Goal: Task Accomplishment & Management: Manage account settings

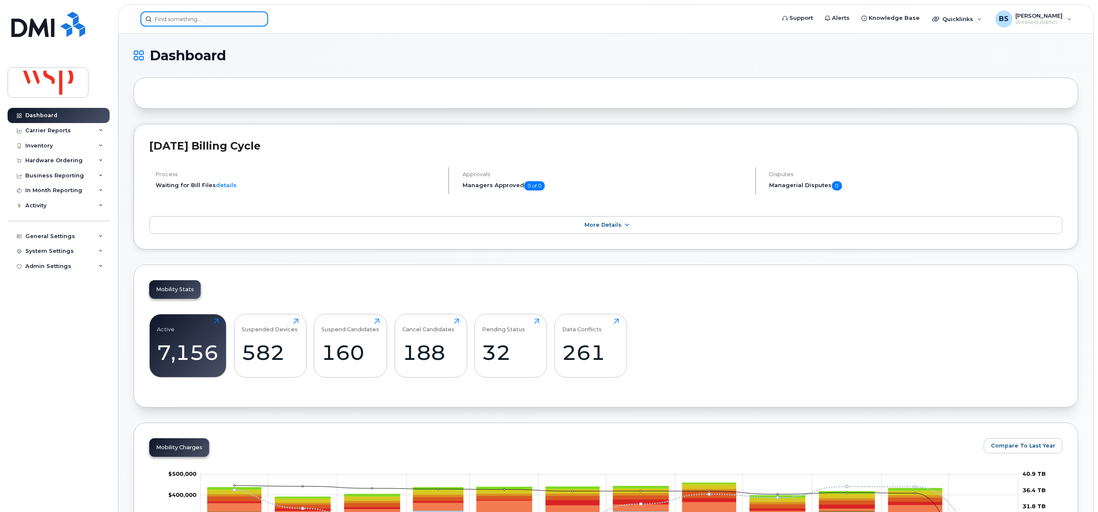
click at [185, 17] on input at bounding box center [204, 18] width 128 height 15
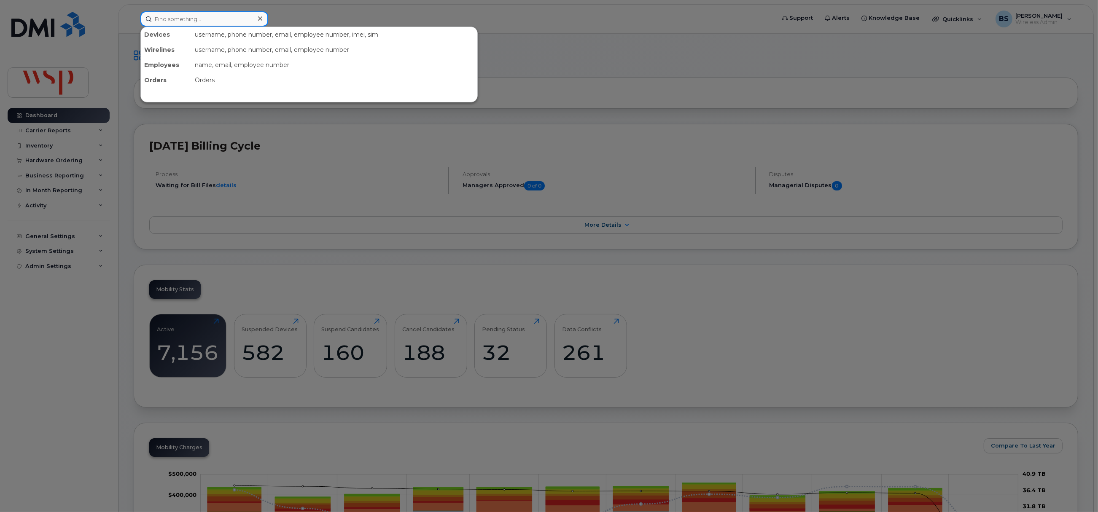
paste input "647-309-2936"
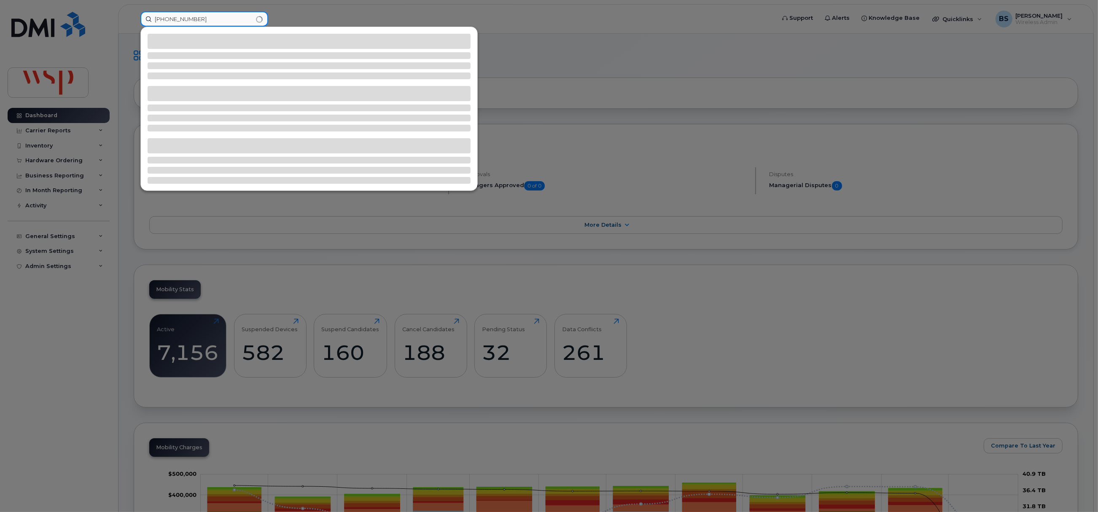
type input "647-309-2936"
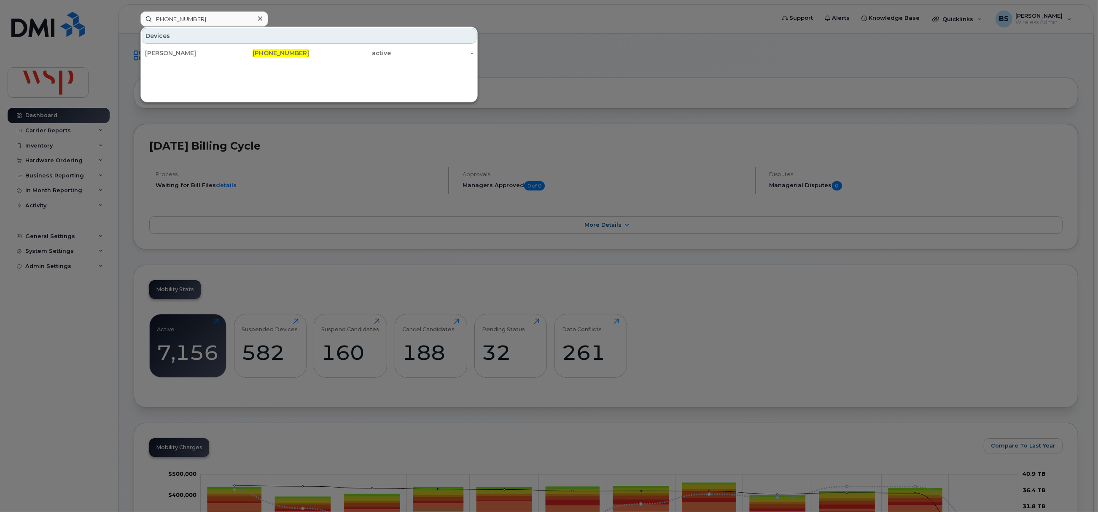
drag, startPoint x: 163, startPoint y: 51, endPoint x: 228, endPoint y: 76, distance: 69.3
click at [163, 51] on div "SAM DIAMOND" at bounding box center [186, 53] width 82 height 8
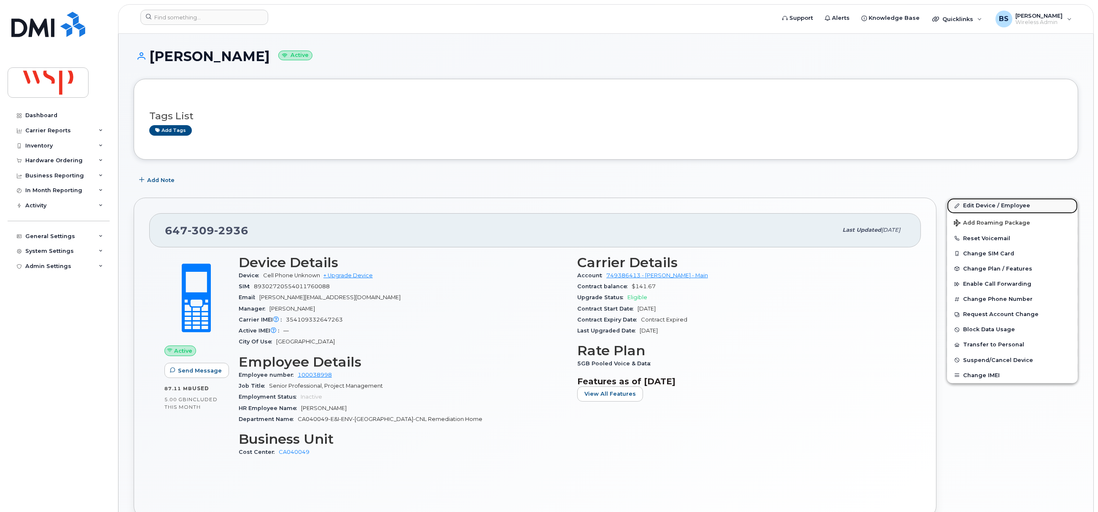
click at [971, 203] on link "Edit Device / Employee" at bounding box center [1012, 205] width 131 height 15
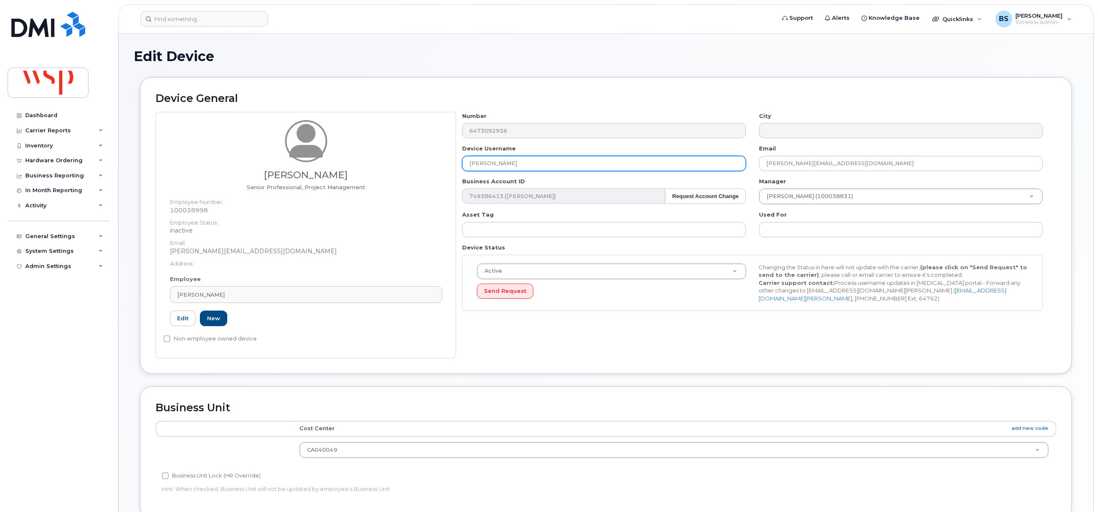
drag, startPoint x: 498, startPoint y: 158, endPoint x: 447, endPoint y: 158, distance: 50.6
click at [449, 158] on div "Sam Diamond Senior Professional, Project Management Employee Number: 100038998 …" at bounding box center [606, 235] width 901 height 246
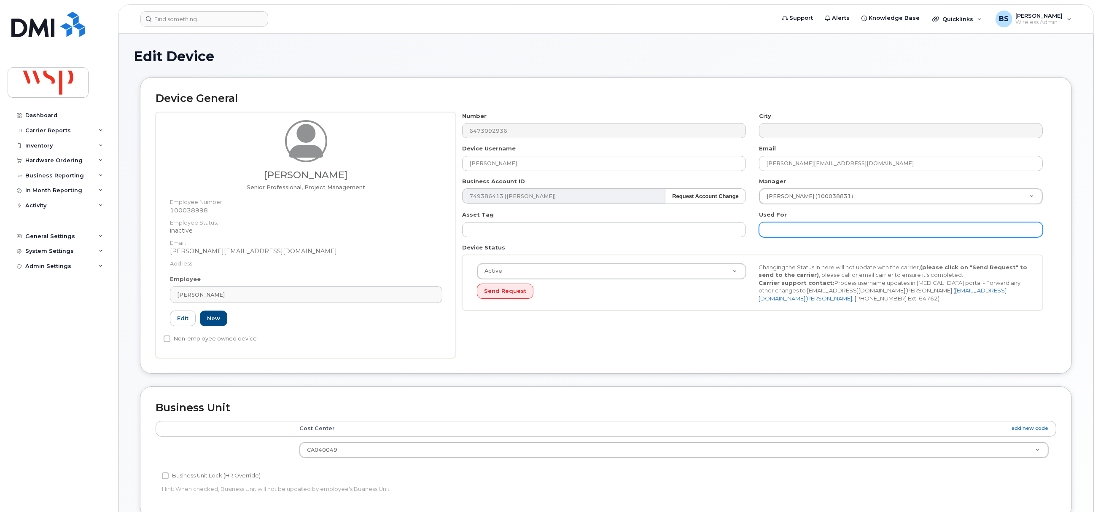
click at [796, 229] on input "text" at bounding box center [901, 229] width 284 height 15
paste input "SAM DIAMOND"
type input "was SAM DIAMOND;"
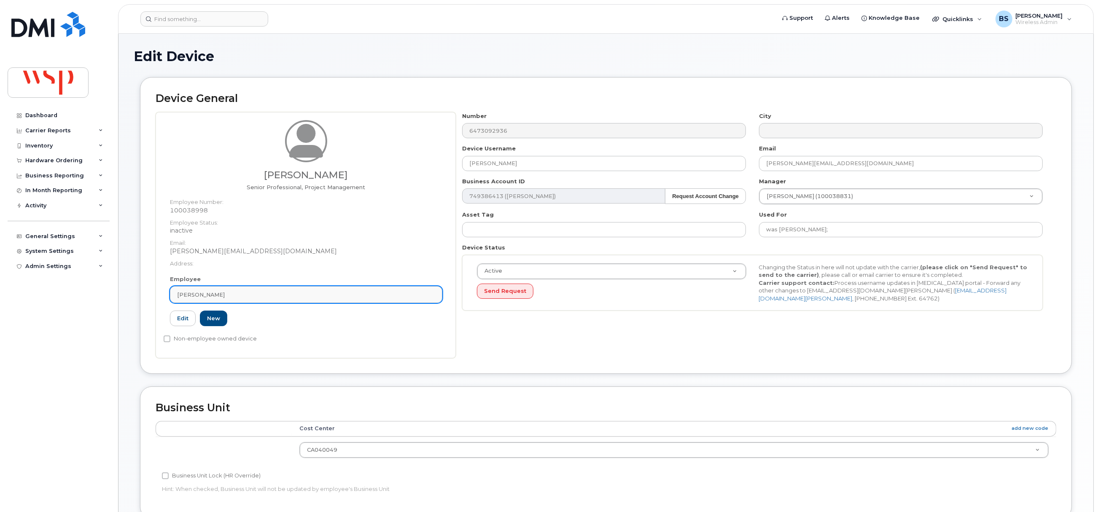
click at [228, 300] on link "Sam Diamond" at bounding box center [306, 294] width 272 height 17
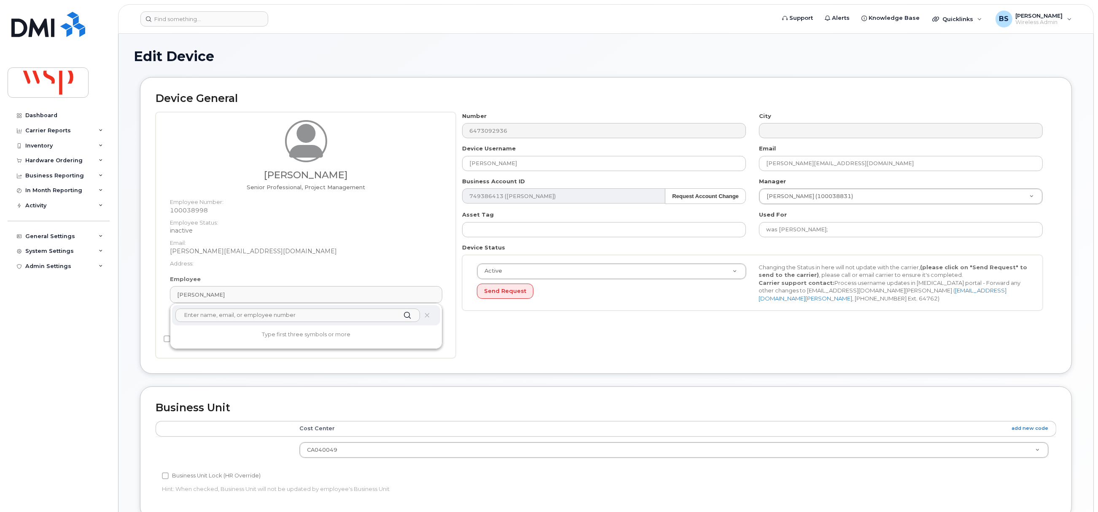
click at [210, 318] on input "text" at bounding box center [297, 315] width 245 height 13
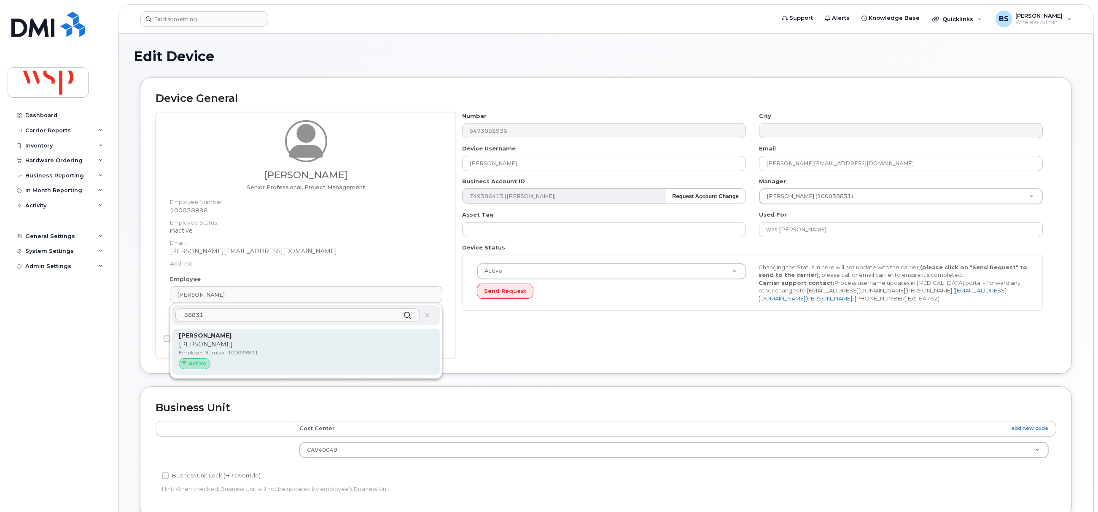
type input "38831"
click at [222, 342] on p "Kieran O'Riordan" at bounding box center [306, 344] width 255 height 9
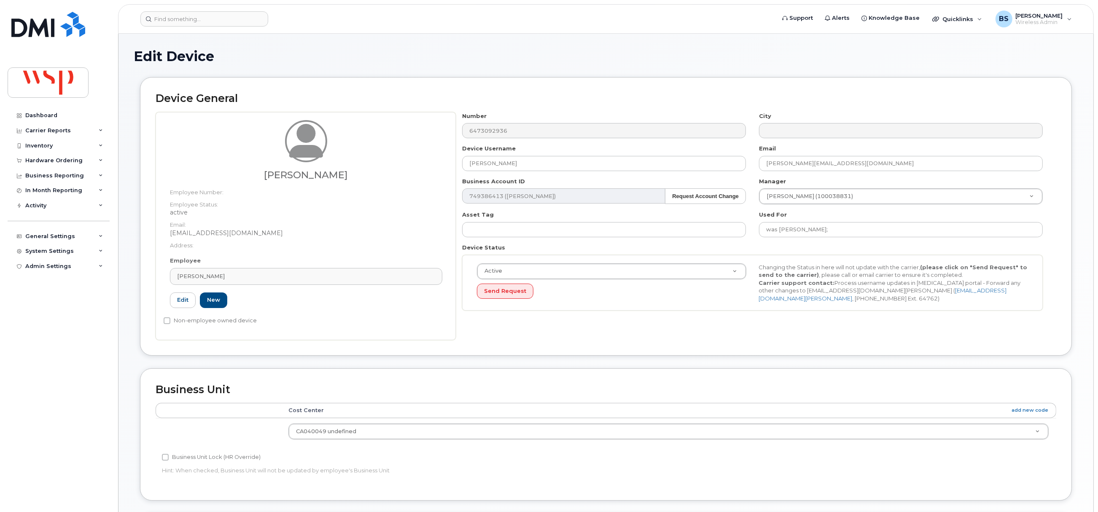
type input "100038831"
type input "Patrick O'Riordan"
type input "kieran.oriordan@wsp.com"
type input "7502104"
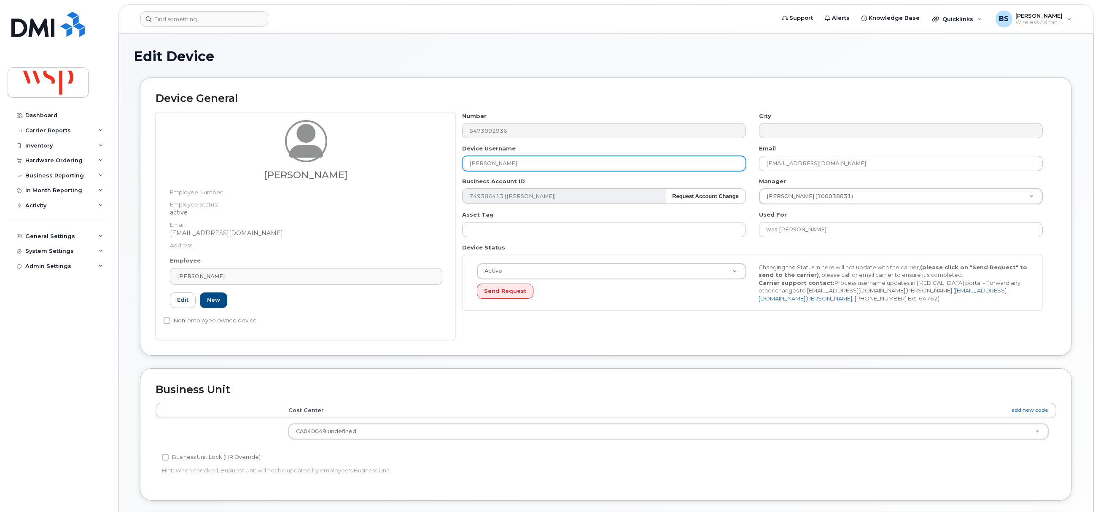
drag, startPoint x: 532, startPoint y: 164, endPoint x: 391, endPoint y: 150, distance: 142.0
click at [403, 155] on div "Patrick O'Riordan Employee Number: Employee Status: active Email: kieran.oriord…" at bounding box center [606, 226] width 901 height 228
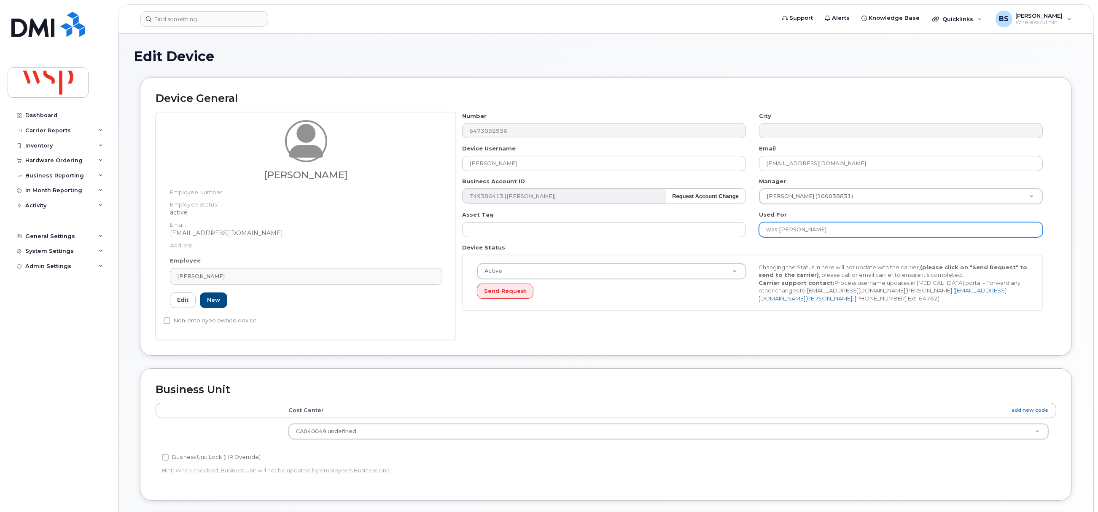
drag, startPoint x: 852, startPoint y: 229, endPoint x: 846, endPoint y: 231, distance: 6.3
click at [850, 230] on input "was SAM DIAMOND;" at bounding box center [901, 229] width 284 height 15
paste input "Patrick O'Riordan"
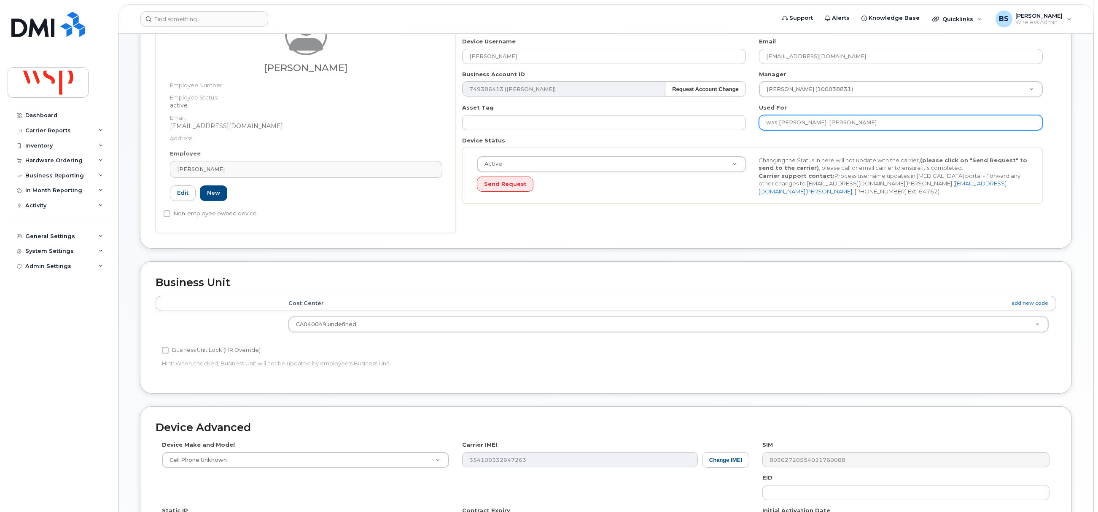
scroll to position [255, 0]
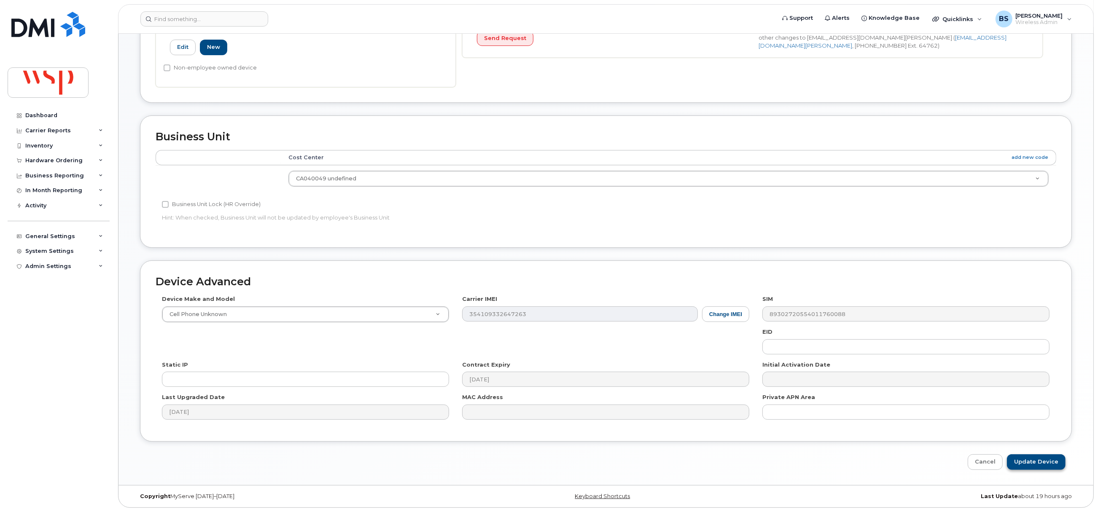
type input "was SAM DIAMOND; Patrick O'Riordan"
click at [1020, 460] on input "Update Device" at bounding box center [1036, 463] width 59 height 16
type input "Saving..."
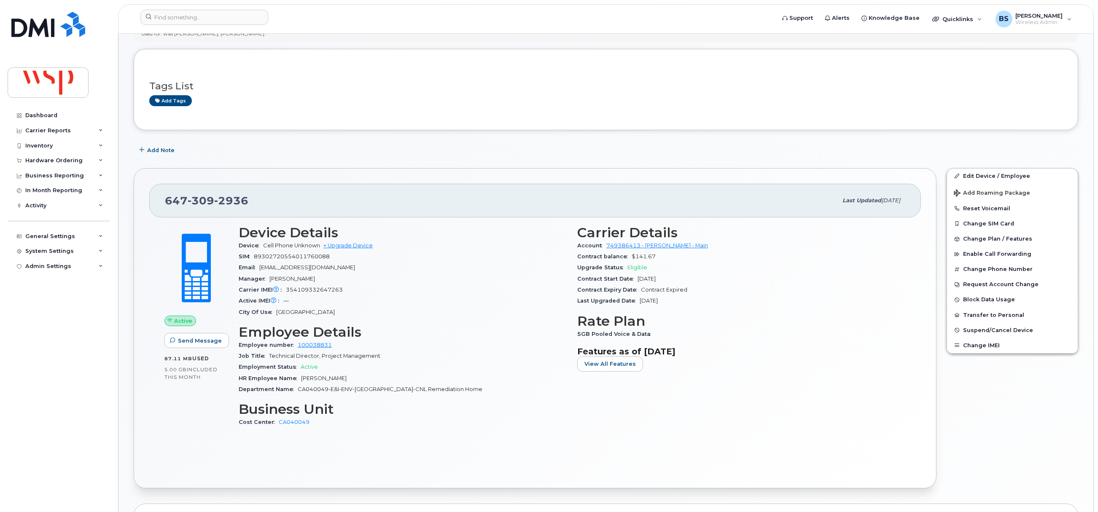
scroll to position [126, 0]
click at [971, 328] on span "Suspend/Cancel Device" at bounding box center [998, 329] width 70 height 6
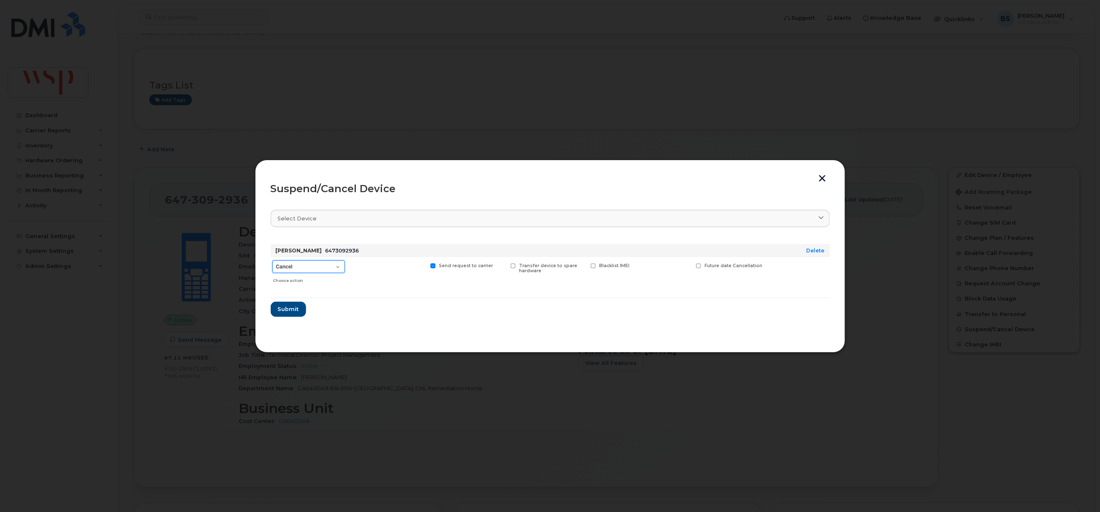
click at [301, 268] on select "Cancel Suspend - Reduced Rate Suspend - Full Rate Suspend - Lost Device/Stolen …" at bounding box center [308, 267] width 73 height 13
select select "[object Object]"
click at [272, 261] on select "Cancel Suspend - Reduced Rate Suspend - Full Rate Suspend - Lost Device/Stolen …" at bounding box center [308, 267] width 73 height 13
click at [284, 304] on button "Submit" at bounding box center [288, 309] width 35 height 15
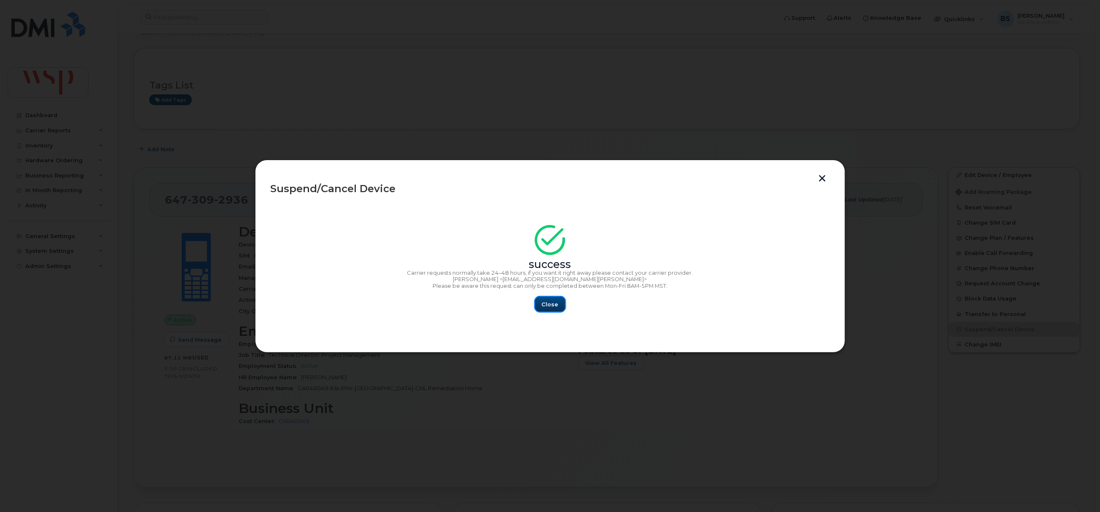
click at [552, 306] on span "Close" at bounding box center [550, 305] width 17 height 8
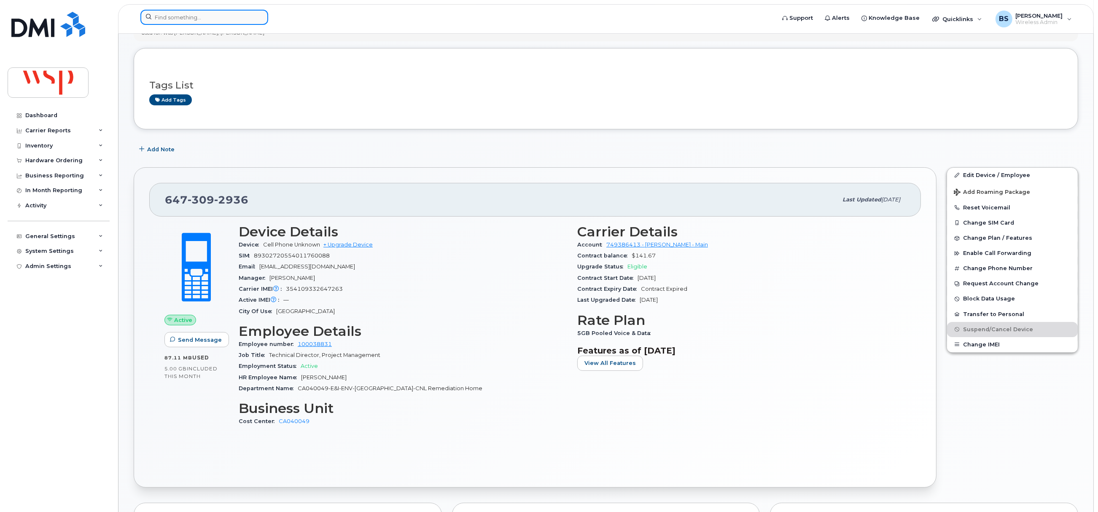
click at [219, 19] on input at bounding box center [204, 17] width 128 height 15
paste input "416-894-0073"
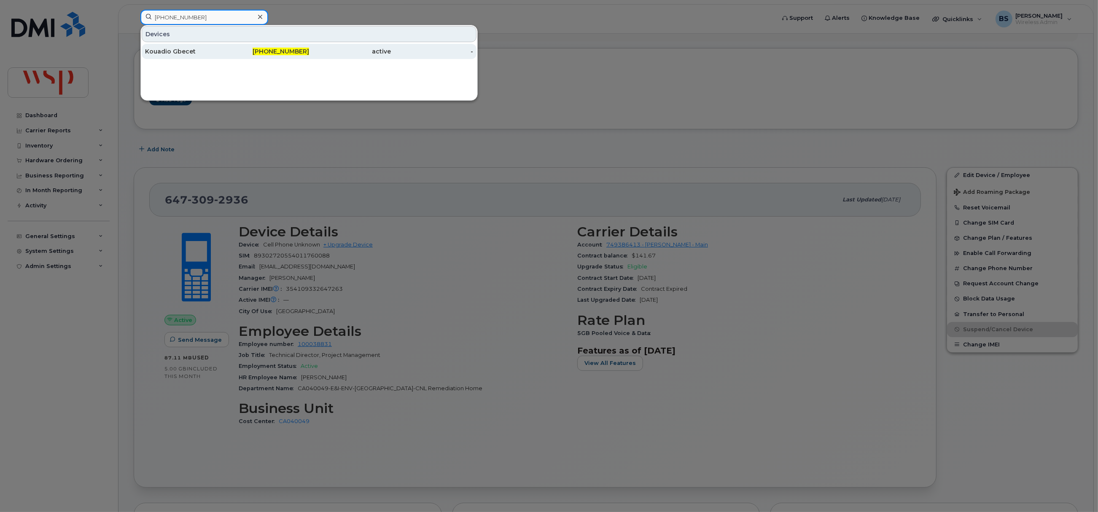
type input "416-894-0073"
drag, startPoint x: 179, startPoint y: 51, endPoint x: 174, endPoint y: 51, distance: 5.5
click at [178, 51] on div "Kouadio Gbecet" at bounding box center [186, 51] width 82 height 8
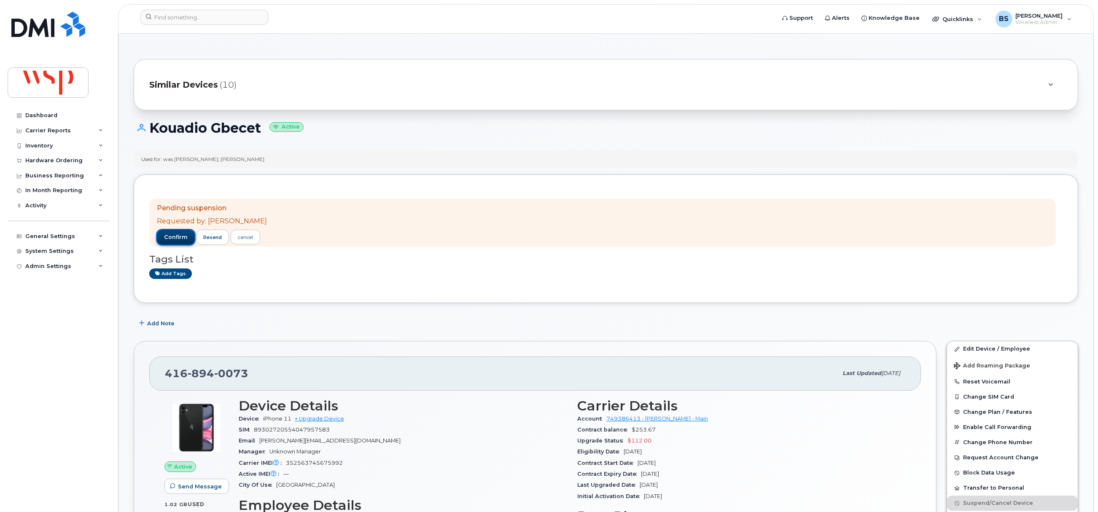
click at [167, 234] on span "confirm" at bounding box center [176, 238] width 24 height 8
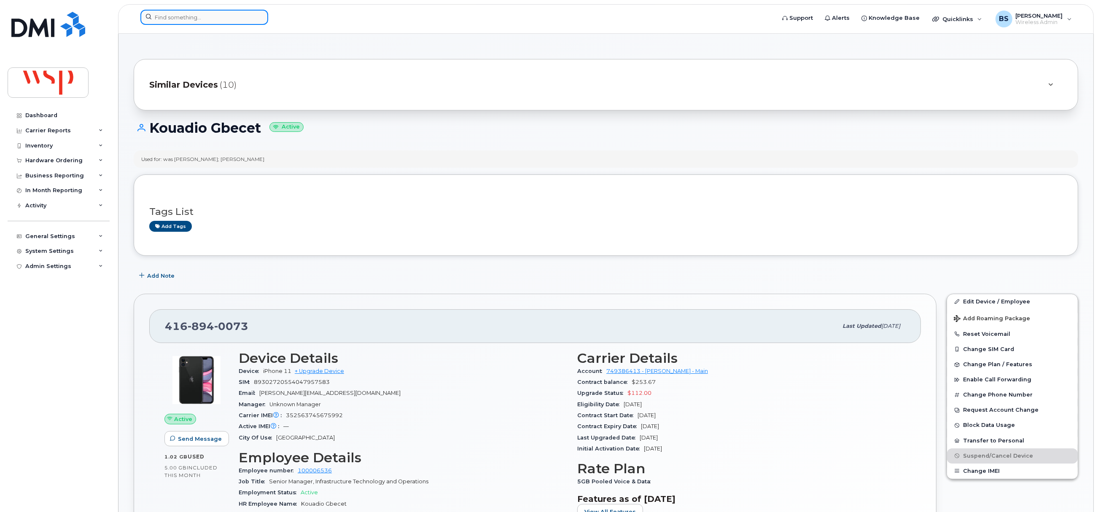
click at [180, 17] on input at bounding box center [204, 17] width 128 height 15
paste input "[PERSON_NAME]"
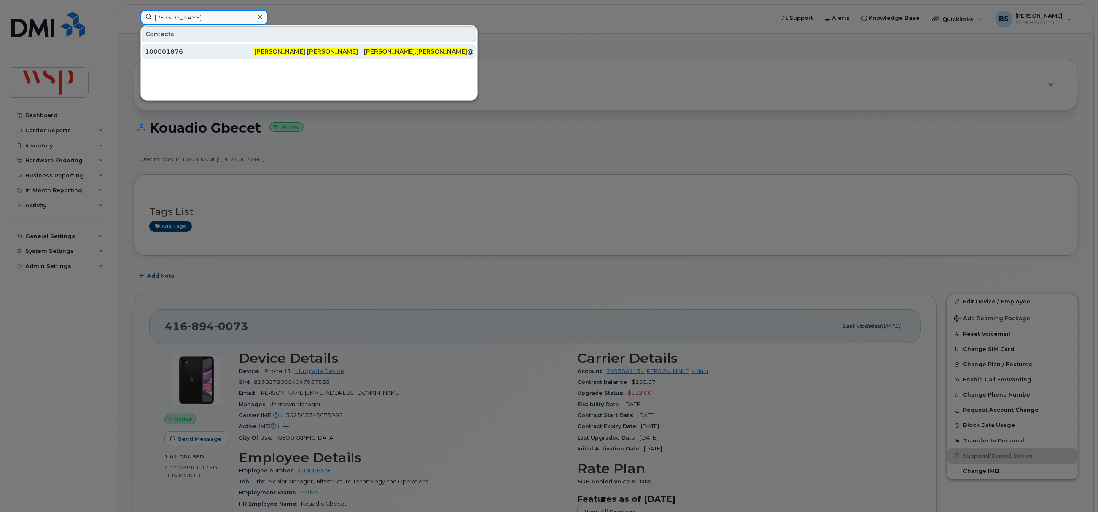
type input "[PERSON_NAME]"
click at [167, 50] on div "100001876" at bounding box center [199, 51] width 109 height 8
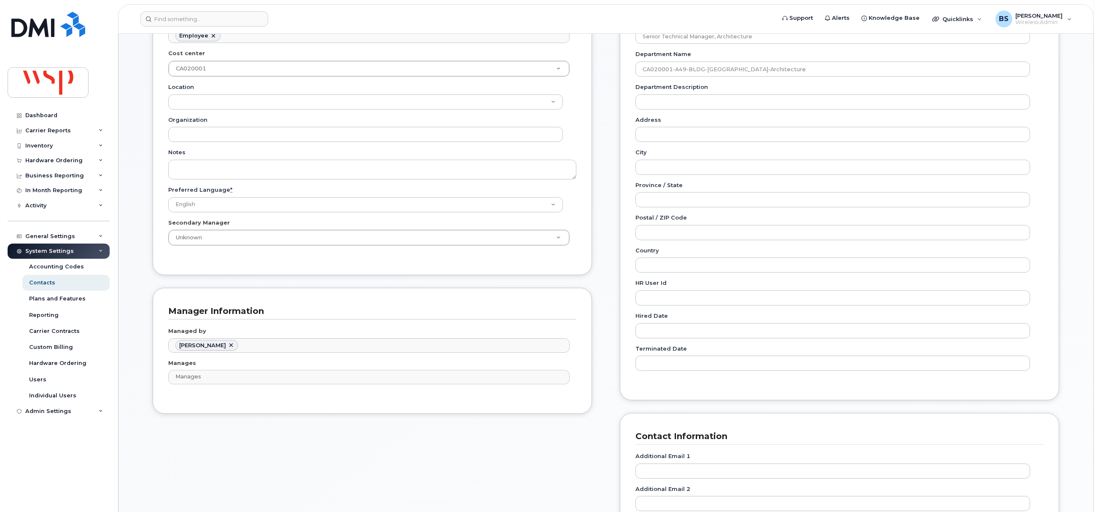
scroll to position [379, 0]
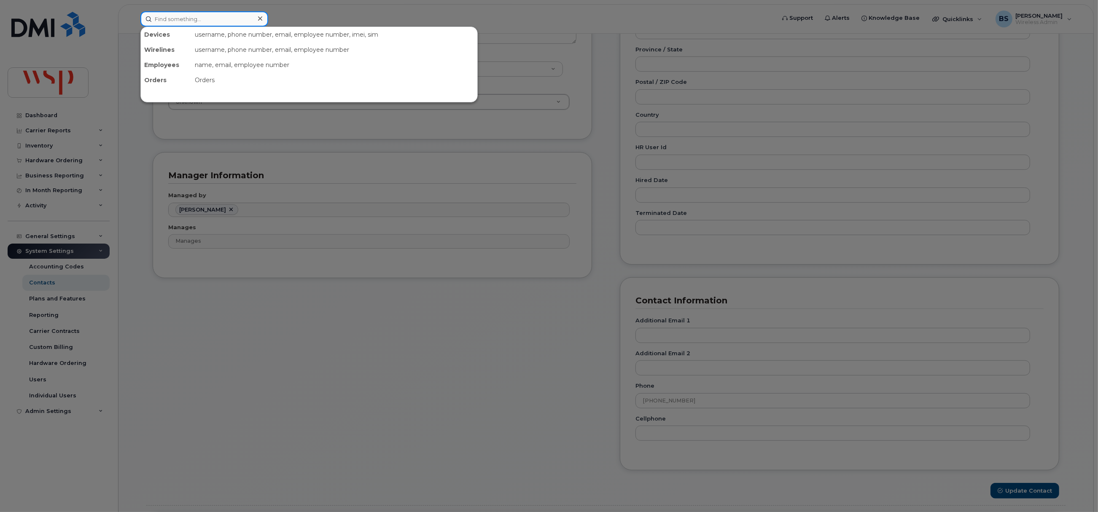
click at [222, 16] on input at bounding box center [204, 18] width 128 height 15
type input "[PERSON_NAME]"
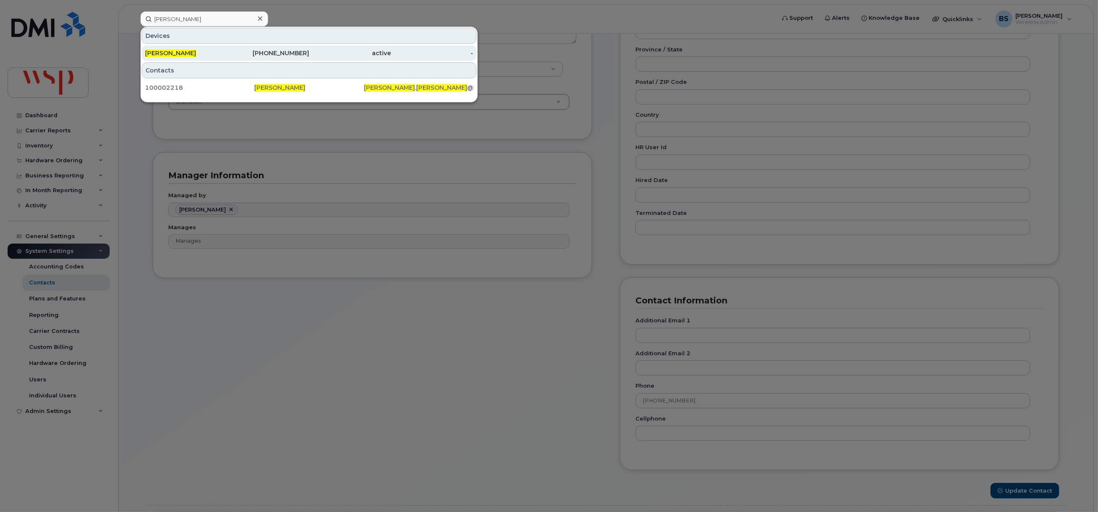
click at [177, 50] on span "[PERSON_NAME]" at bounding box center [170, 53] width 51 height 8
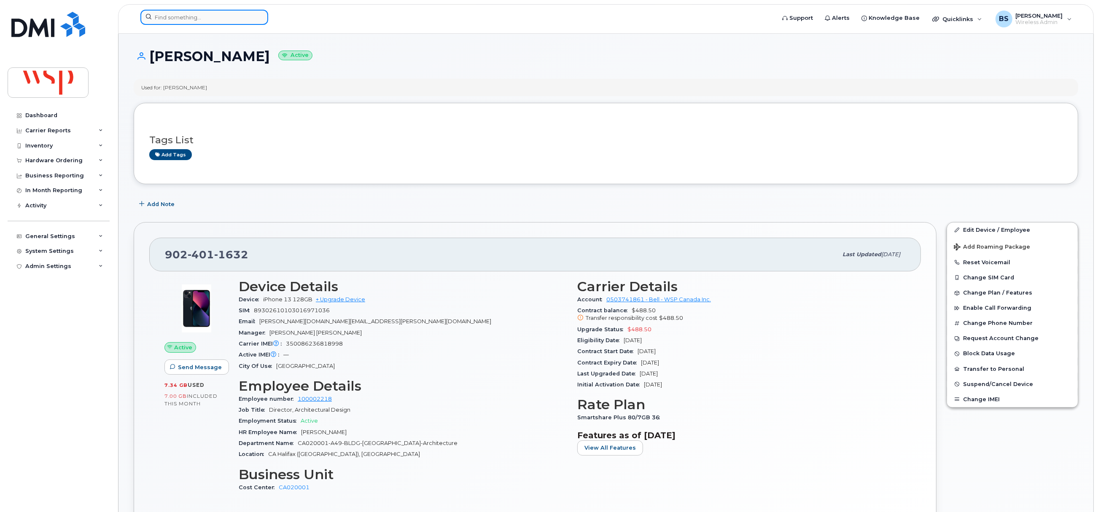
click at [180, 20] on input at bounding box center [204, 17] width 128 height 15
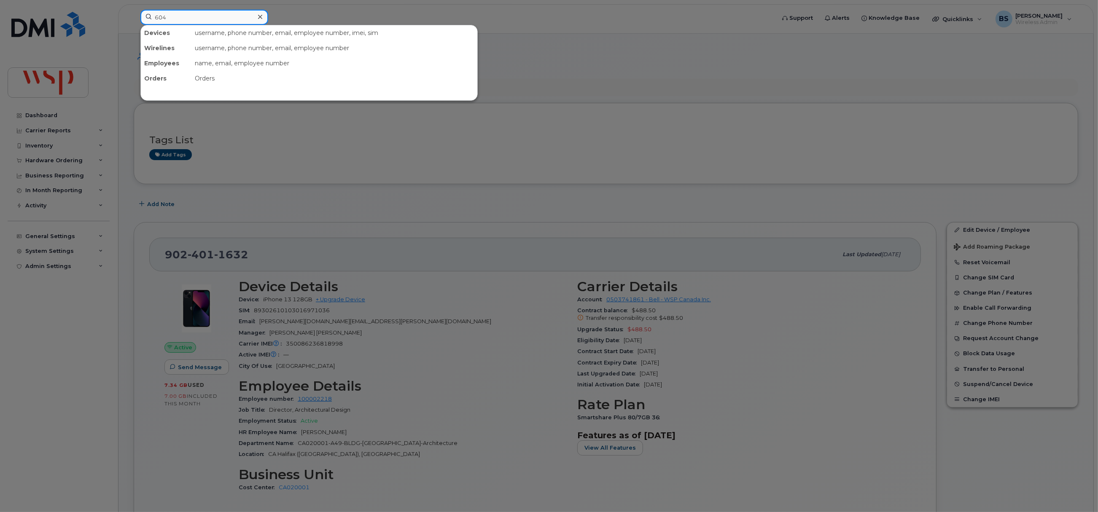
paste input "2964200"
drag, startPoint x: 208, startPoint y: 10, endPoint x: 87, endPoint y: 22, distance: 121.6
click at [134, 14] on div "2964200 No results" at bounding box center [455, 19] width 643 height 19
paste input "100035771"
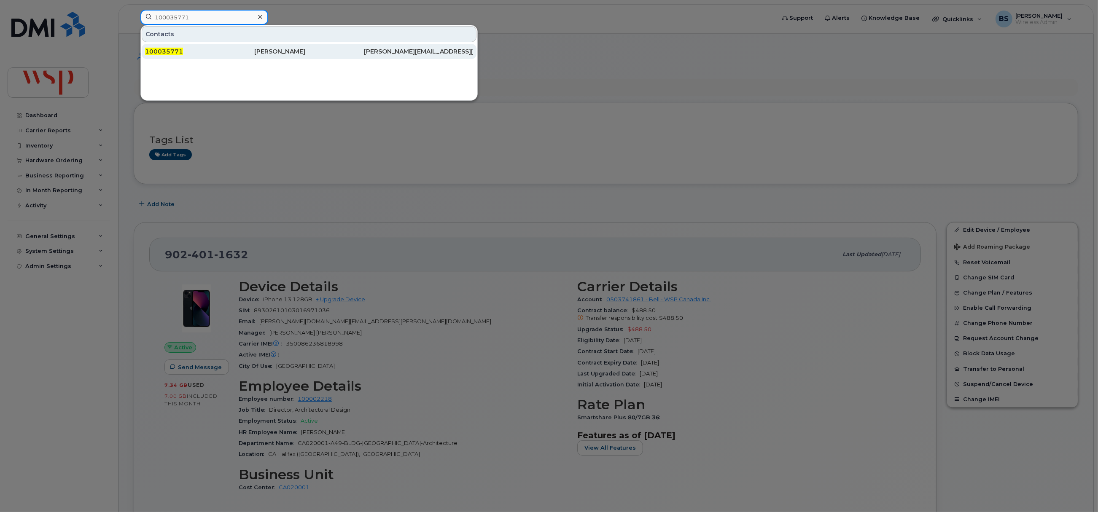
type input "100035771"
click at [167, 49] on span "100035771" at bounding box center [164, 52] width 38 height 8
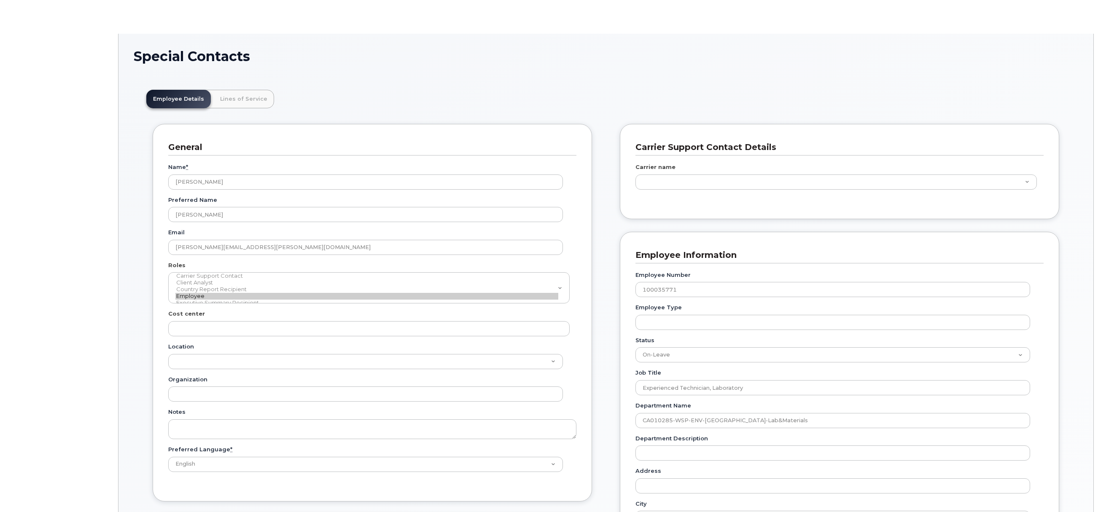
type input "22286714"
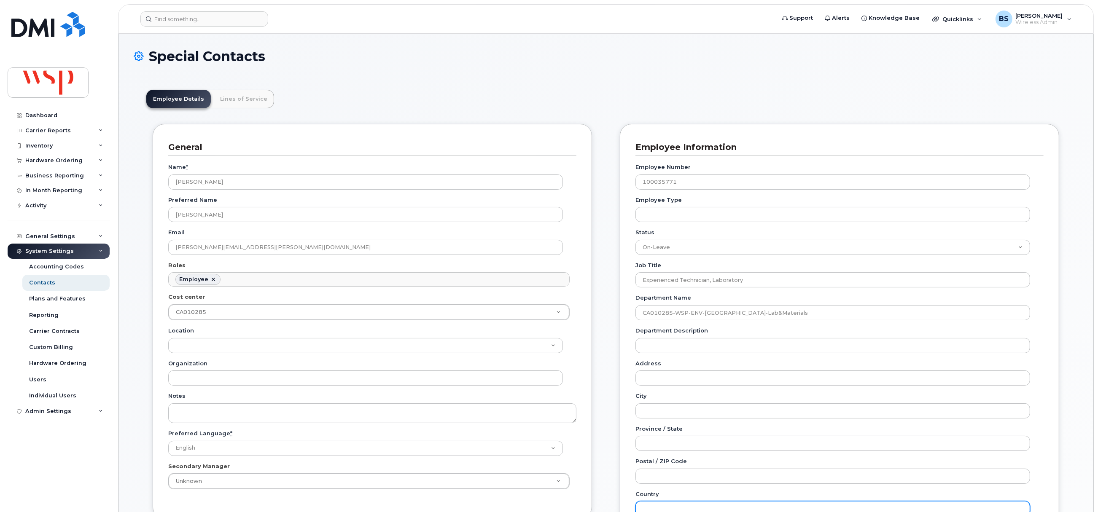
scroll to position [25, 0]
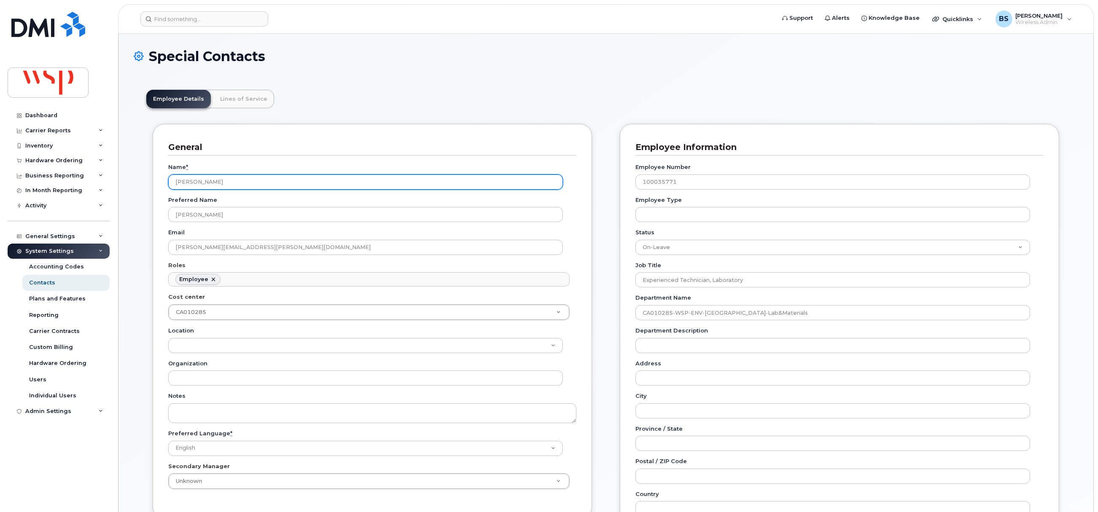
click at [154, 178] on div "General Name * Victor Nogra Preferred Name Victor Nogra Email victor.nogra@wsp.…" at bounding box center [372, 321] width 439 height 395
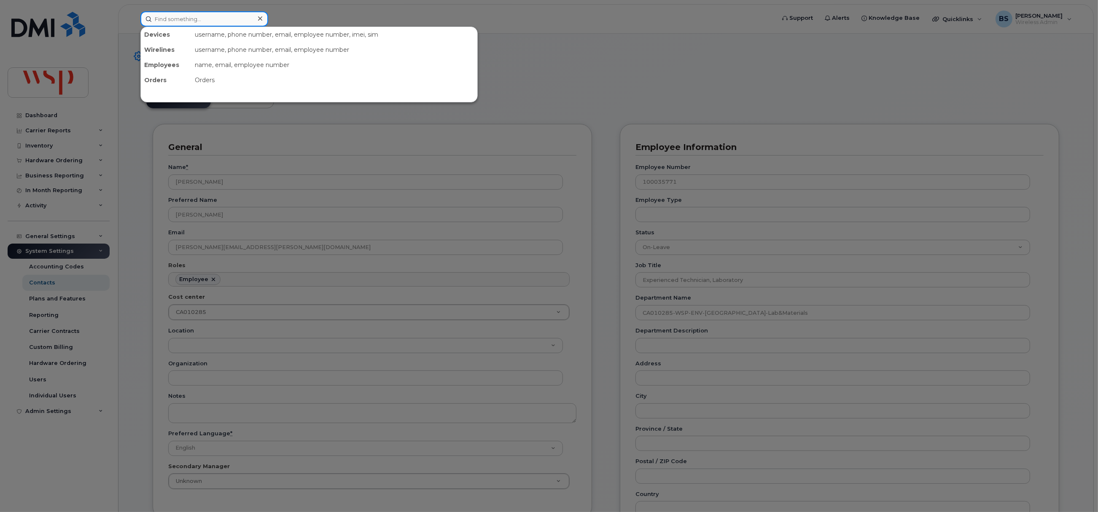
click at [203, 19] on input at bounding box center [204, 18] width 128 height 15
paste input "Victor Nogra"
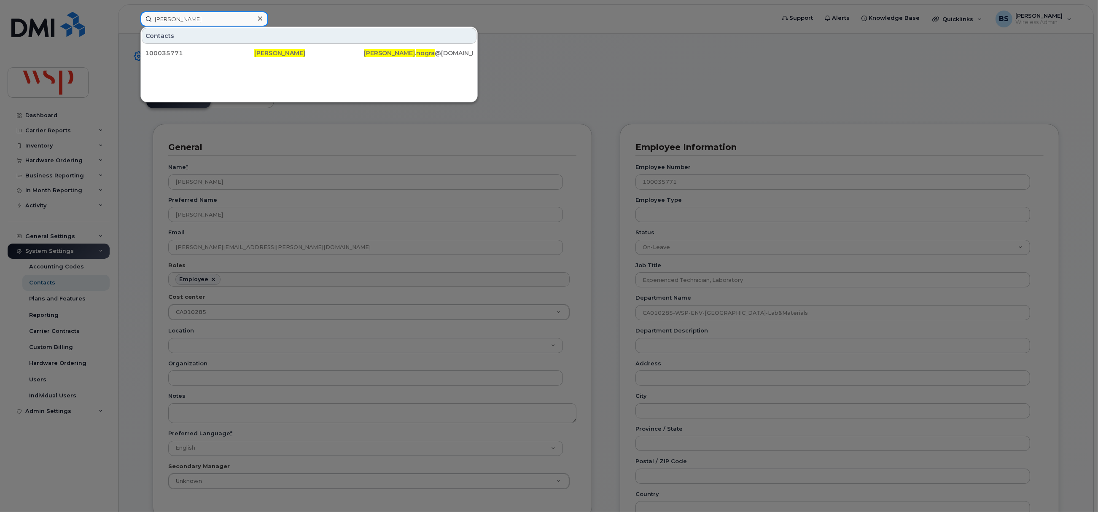
drag, startPoint x: 143, startPoint y: 11, endPoint x: 111, endPoint y: 8, distance: 32.6
click at [134, 11] on div "Victor Nogra Contacts 100035771 Victor Nogra victor . nogra @wsp.com" at bounding box center [455, 18] width 643 height 15
paste input "437-218-1232"
type input "437-218-1232"
drag, startPoint x: 168, startPoint y: 50, endPoint x: 189, endPoint y: 55, distance: 22.1
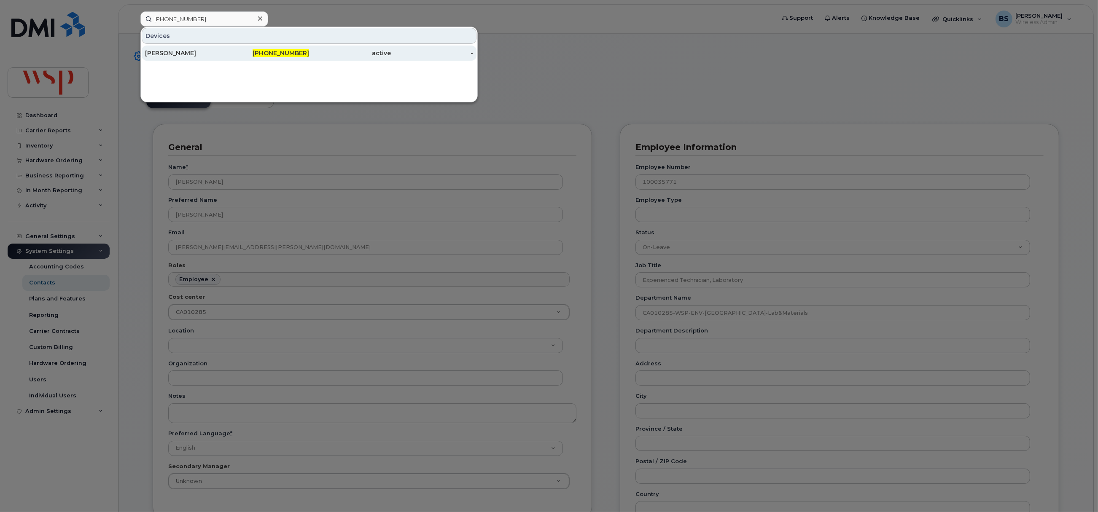
click at [168, 51] on div "[PERSON_NAME]" at bounding box center [186, 53] width 82 height 8
